Goal: Check status: Check status

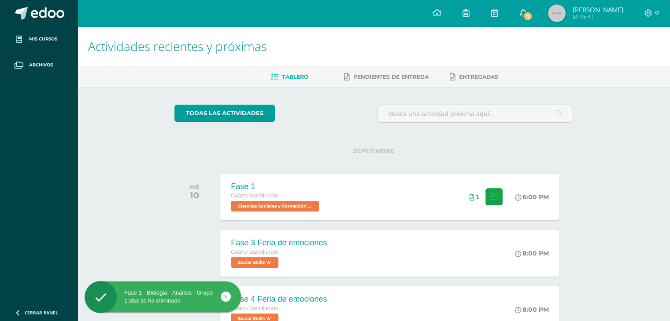
click at [532, 19] on span "7" at bounding box center [528, 16] width 10 height 10
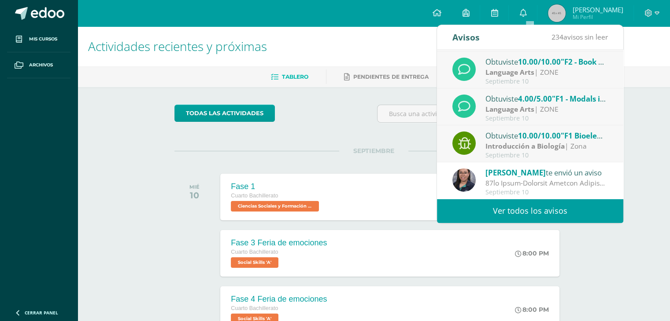
scroll to position [146, 0]
click at [141, 173] on div "Actividades recientes y próximas Tablero Pendientes de entrega Entregadas todas…" at bounding box center [373, 291] width 592 height 531
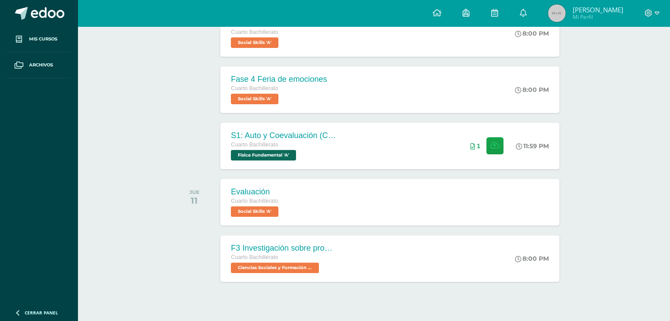
scroll to position [0, 0]
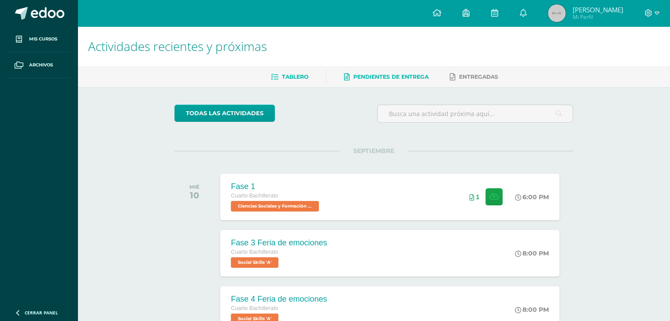
click at [402, 80] on link "Pendientes de entrega" at bounding box center [386, 77] width 85 height 14
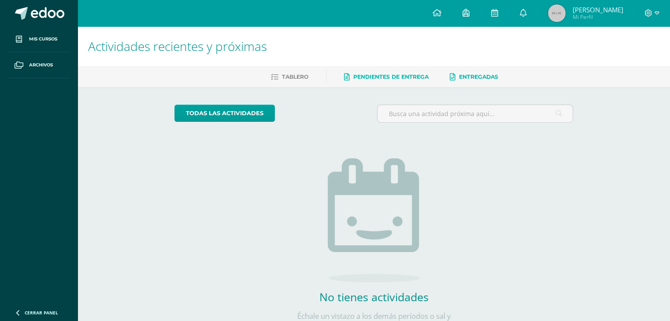
click at [451, 72] on link "Entregadas" at bounding box center [474, 77] width 48 height 14
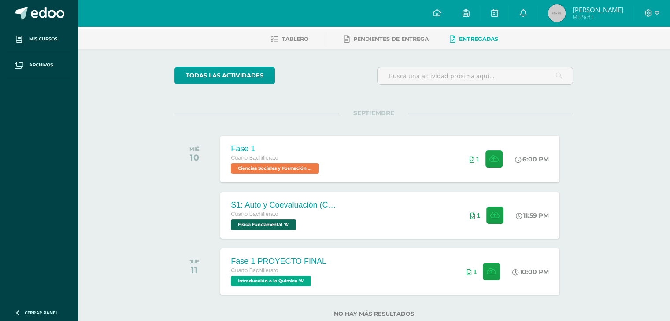
scroll to position [18, 0]
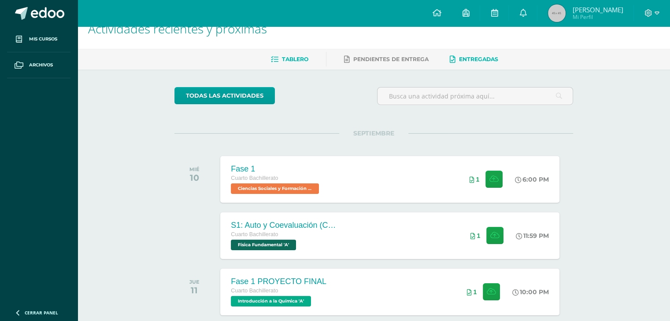
click at [293, 56] on span "Tablero" at bounding box center [295, 59] width 26 height 7
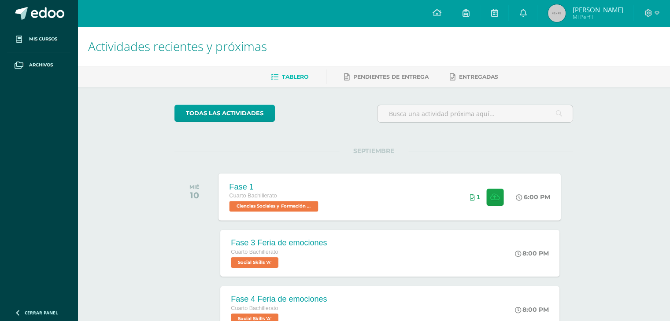
click at [366, 181] on div "Fase 1 Cuarto Bachillerato Ciencias Sociales y Formación Ciudadana 'A' 6:00 PM …" at bounding box center [390, 196] width 342 height 47
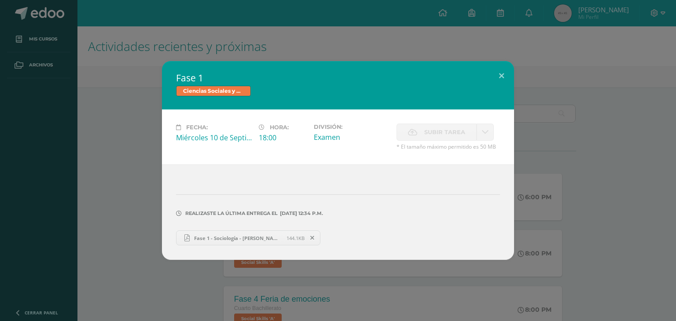
click at [107, 194] on div "Fase 1 Ciencias Sociales y Formación Ciudadana Fecha: Miércoles 10 de Septiembr…" at bounding box center [338, 160] width 669 height 199
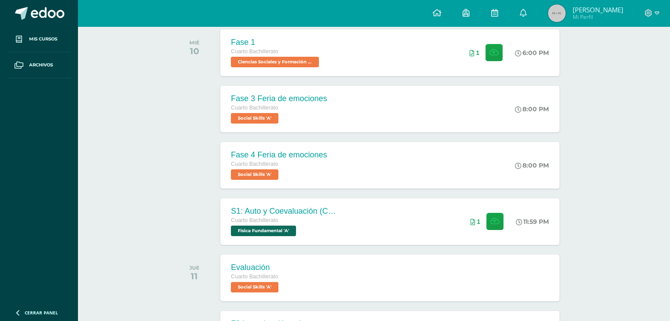
scroll to position [44, 0]
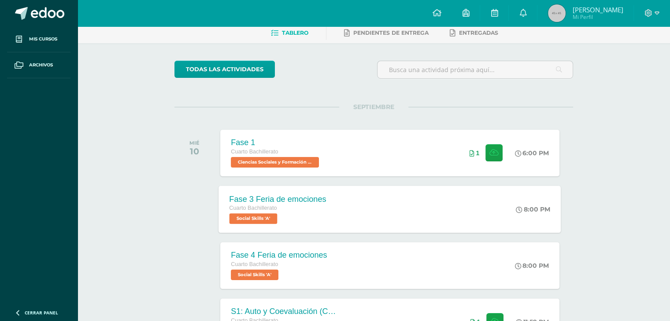
drag, startPoint x: 254, startPoint y: 206, endPoint x: 248, endPoint y: 204, distance: 6.1
click at [254, 206] on span "Cuarto Bachillerato" at bounding box center [253, 208] width 48 height 6
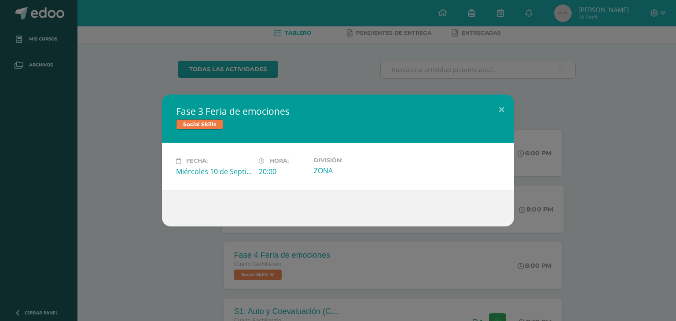
click at [124, 177] on div "Fase 3 Feria de emociones Social Skills Fecha: Miércoles 10 de Septiembre Hora:…" at bounding box center [338, 161] width 669 height 132
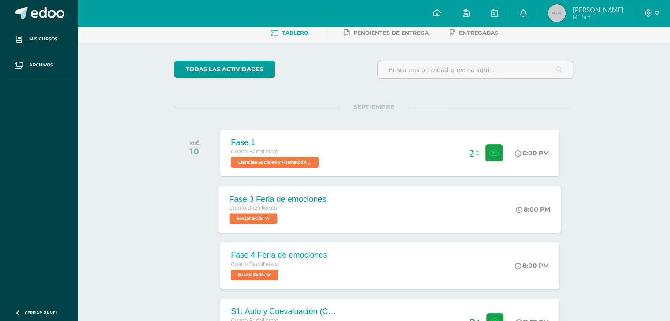
click at [240, 204] on div "Cuarto Bachillerato" at bounding box center [277, 209] width 97 height 10
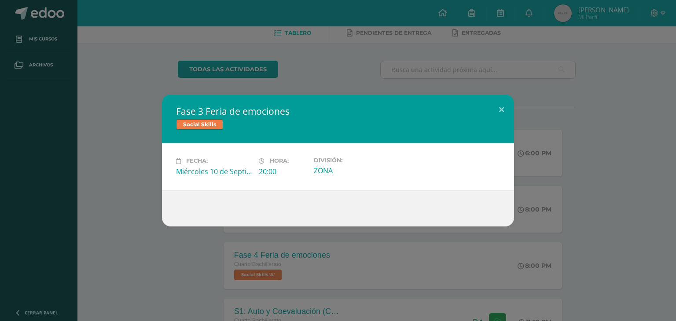
click at [148, 196] on div "Fase 3 Feria de emociones Social Skills Fecha: Miércoles 10 de Septiembre Hora:…" at bounding box center [338, 161] width 669 height 132
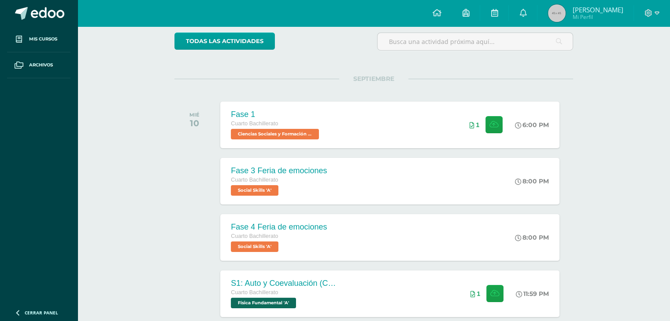
scroll to position [88, 0]
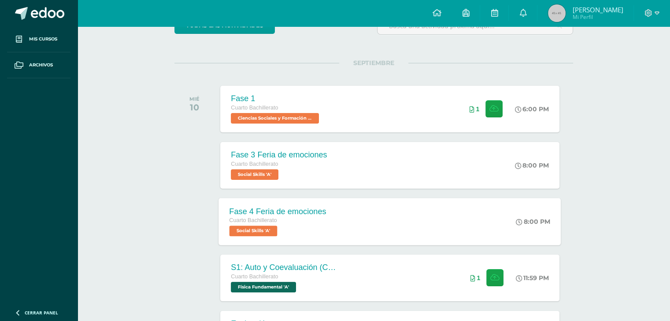
drag, startPoint x: 260, startPoint y: 222, endPoint x: 254, endPoint y: 221, distance: 6.8
click at [260, 222] on span "Cuarto Bachillerato" at bounding box center [253, 221] width 48 height 6
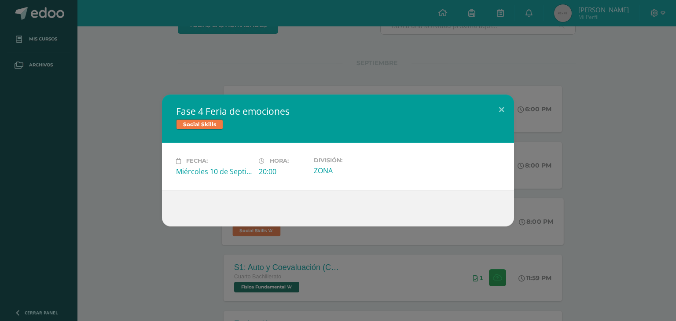
click at [147, 214] on div "Fase 4 Feria de emociones Social Skills Fecha: Miércoles 10 de Septiembre Hora:…" at bounding box center [338, 161] width 669 height 132
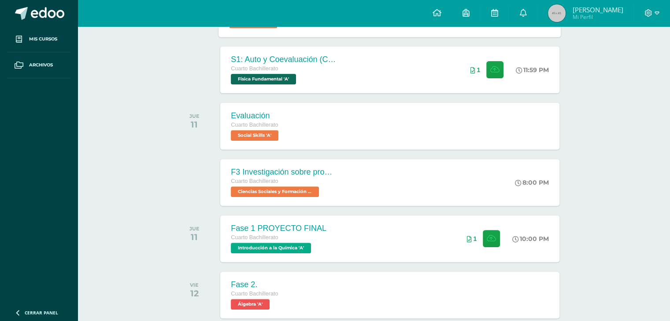
scroll to position [308, 0]
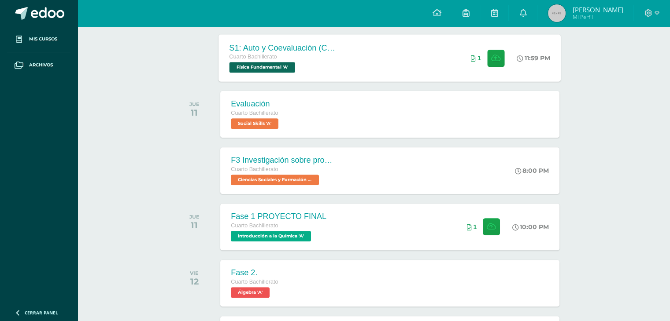
click at [274, 66] on span "Física Fundamental 'A'" at bounding box center [262, 67] width 66 height 11
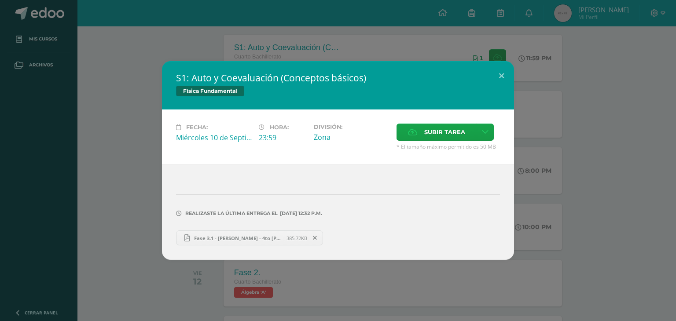
click at [138, 115] on div "S1: Auto y Coevaluación (Conceptos básicos) Física Fundamental Fecha: Miércoles…" at bounding box center [338, 160] width 669 height 199
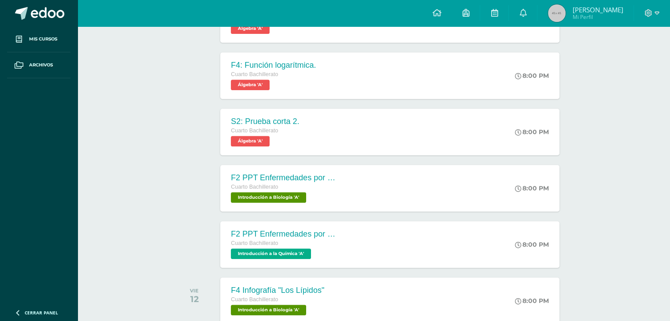
scroll to position [440, 0]
